Goal: Information Seeking & Learning: Learn about a topic

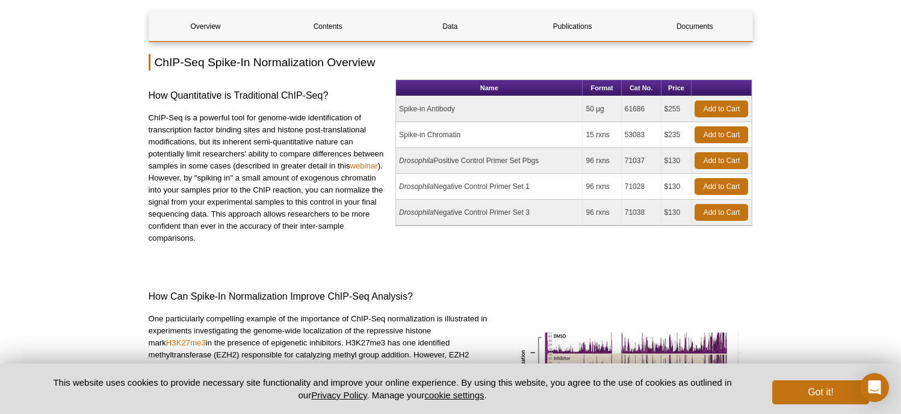
scroll to position [132, 0]
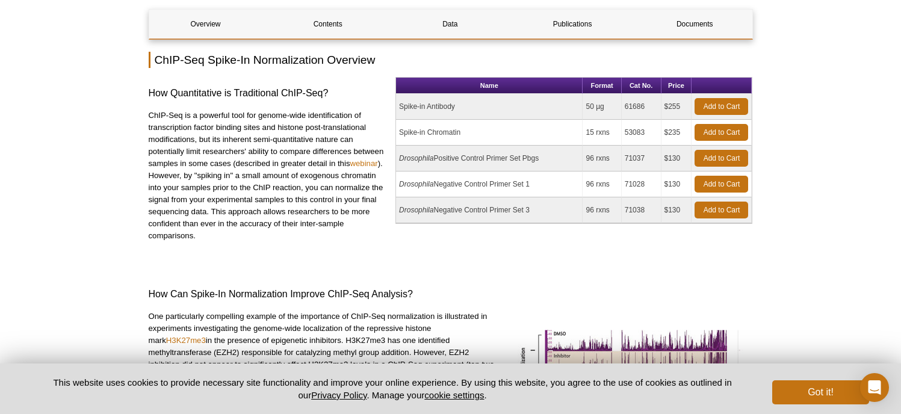
click at [151, 117] on p "ChIP-Seq is a powerful tool for genome-wide identification of transcription fac…" at bounding box center [268, 175] width 238 height 132
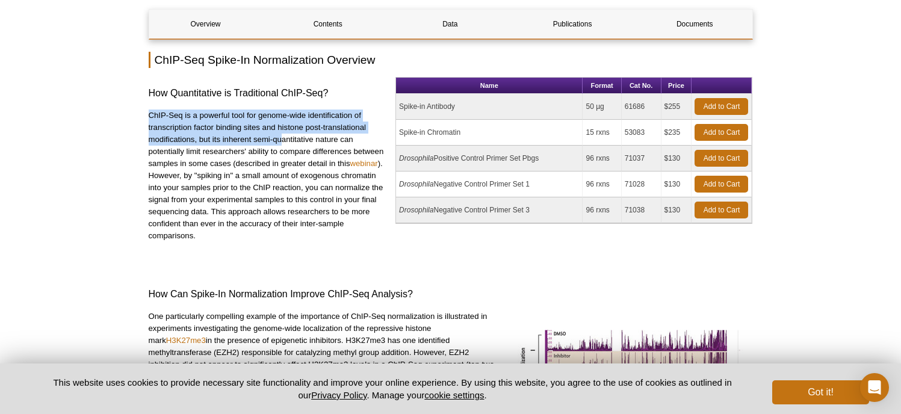
drag, startPoint x: 144, startPoint y: 116, endPoint x: 283, endPoint y: 134, distance: 139.5
drag, startPoint x: 357, startPoint y: 138, endPoint x: 147, endPoint y: 117, distance: 210.3
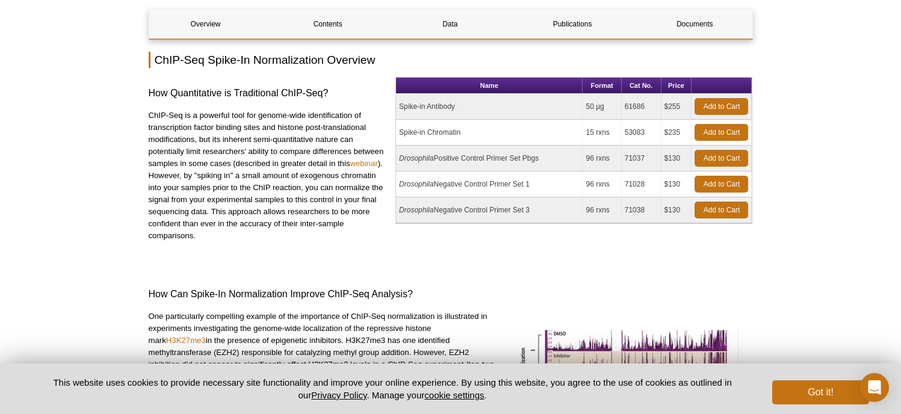
click at [182, 156] on p "ChIP-Seq is a powerful tool for genome-wide identification of transcription fac…" at bounding box center [268, 175] width 238 height 132
drag, startPoint x: 174, startPoint y: 151, endPoint x: 212, endPoint y: 159, distance: 38.7
click at [211, 155] on p "ChIP-Seq is a powerful tool for genome-wide identification of transcription fac…" at bounding box center [268, 175] width 238 height 132
click at [215, 163] on p "ChIP-Seq is a powerful tool for genome-wide identification of transcription fac…" at bounding box center [268, 175] width 238 height 132
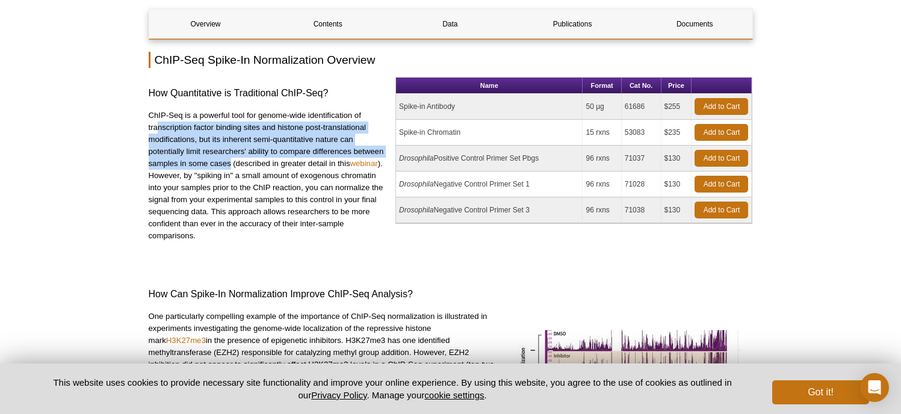
drag, startPoint x: 229, startPoint y: 165, endPoint x: 155, endPoint y: 129, distance: 81.8
click at [155, 129] on p "ChIP-Seq is a powerful tool for genome-wide identification of transcription fac…" at bounding box center [268, 175] width 238 height 132
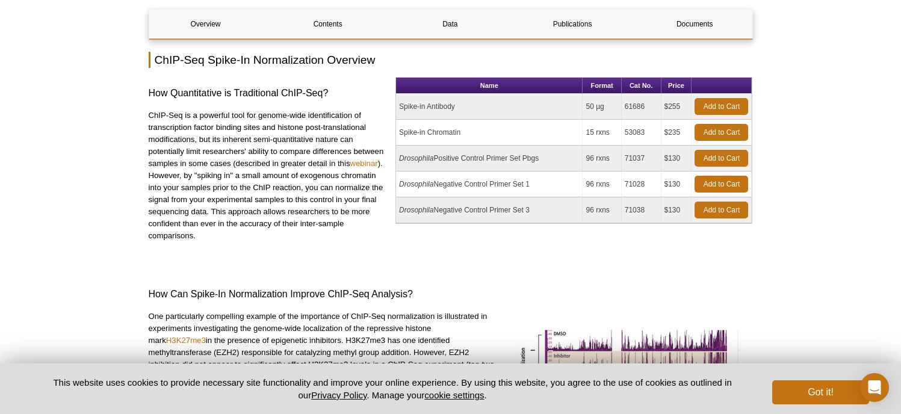
drag, startPoint x: 377, startPoint y: 177, endPoint x: 144, endPoint y: 177, distance: 232.2
click at [260, 208] on p "ChIP-Seq is a powerful tool for genome-wide identification of transcription fac…" at bounding box center [268, 175] width 238 height 132
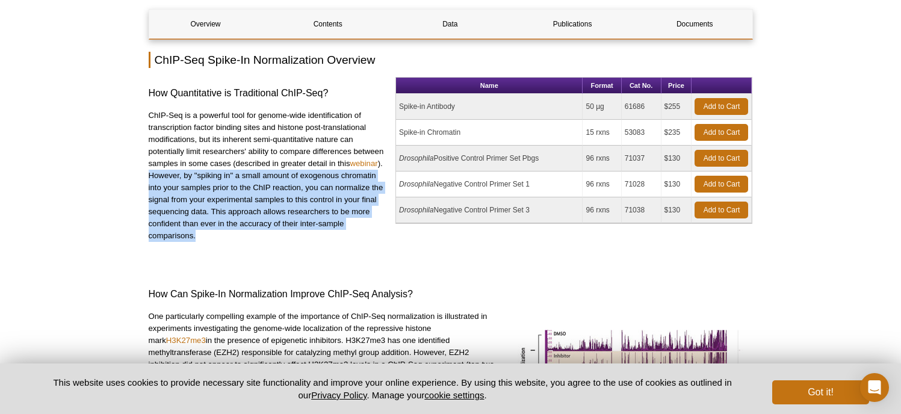
drag, startPoint x: 227, startPoint y: 231, endPoint x: 150, endPoint y: 174, distance: 95.1
click at [150, 174] on p "ChIP-Seq is a powerful tool for genome-wide identification of transcription fac…" at bounding box center [268, 175] width 238 height 132
click at [224, 245] on div "How Quantitative is Traditional ChIP-Seq? ChIP-Seq is a powerful tool for genom…" at bounding box center [268, 165] width 238 height 177
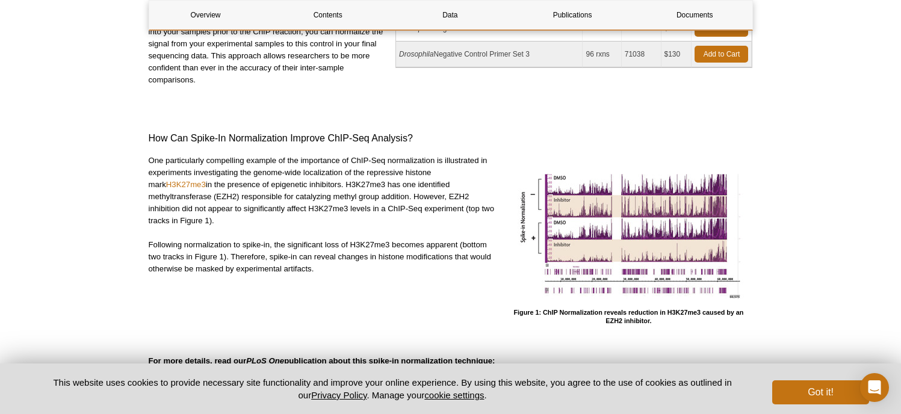
scroll to position [288, 0]
drag, startPoint x: 262, startPoint y: 218, endPoint x: 135, endPoint y: 159, distance: 139.2
click at [258, 222] on p "One particularly compelling example of the importance of ChIP-Seq normalization…" at bounding box center [322, 190] width 347 height 72
drag, startPoint x: 258, startPoint y: 221, endPoint x: 132, endPoint y: 159, distance: 139.9
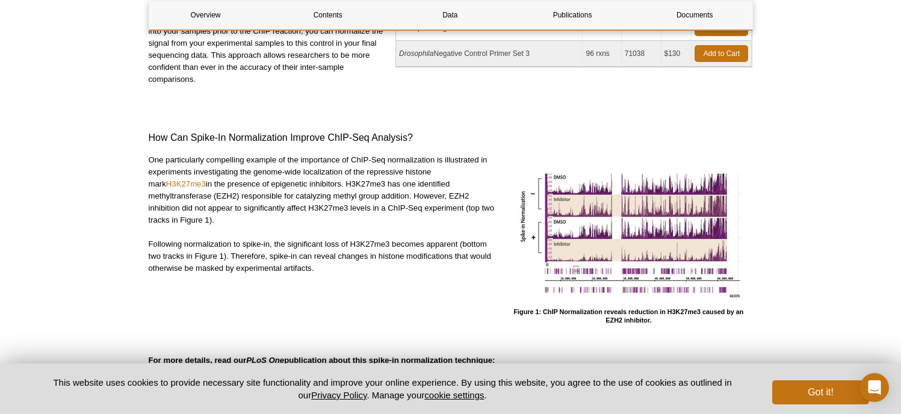
click at [242, 229] on div "One particularly compelling example of the importance of ChIP-Seq normalization…" at bounding box center [322, 239] width 347 height 170
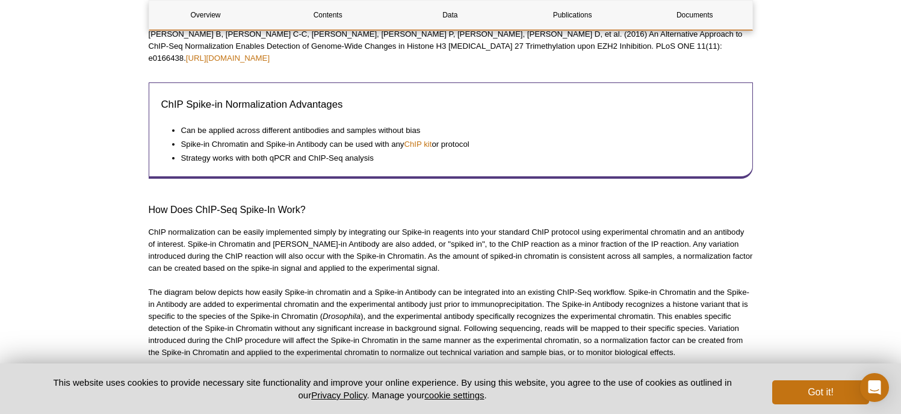
scroll to position [638, 0]
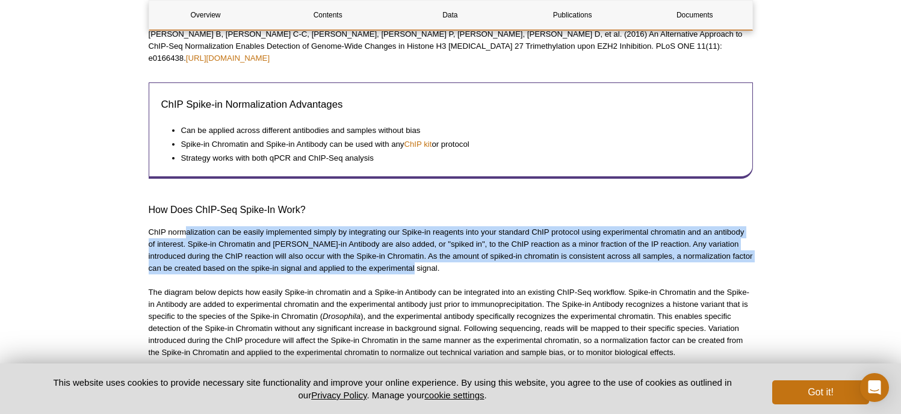
drag, startPoint x: 186, startPoint y: 223, endPoint x: 422, endPoint y: 252, distance: 237.1
click at [422, 252] on p "ChIP normalization can be easily implemented simply by integrating our Spike-in…" at bounding box center [451, 250] width 604 height 48
click at [417, 258] on p "ChIP normalization can be easily implemented simply by integrating our Spike-in…" at bounding box center [451, 250] width 604 height 48
drag, startPoint x: 418, startPoint y: 257, endPoint x: 131, endPoint y: 220, distance: 290.0
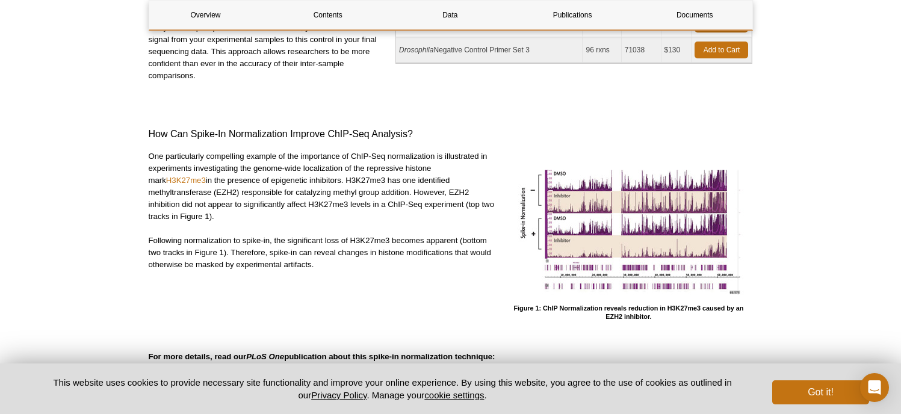
scroll to position [0, 0]
